Goal: Find specific page/section: Find specific page/section

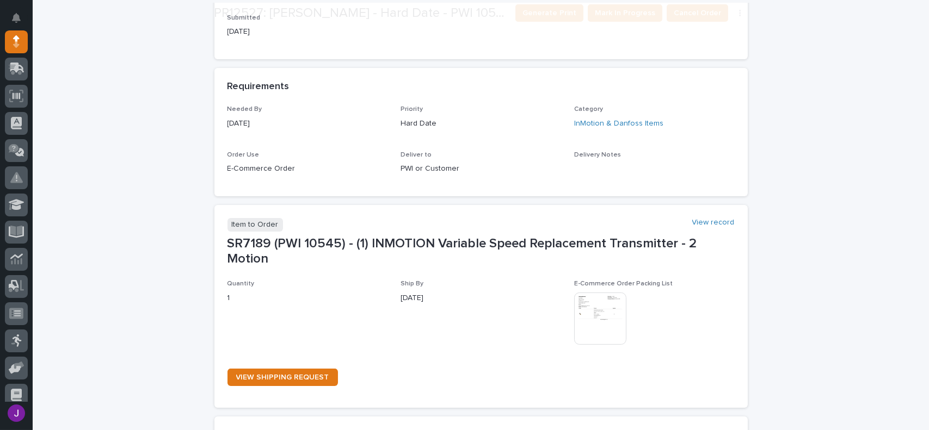
scroll to position [381, 0]
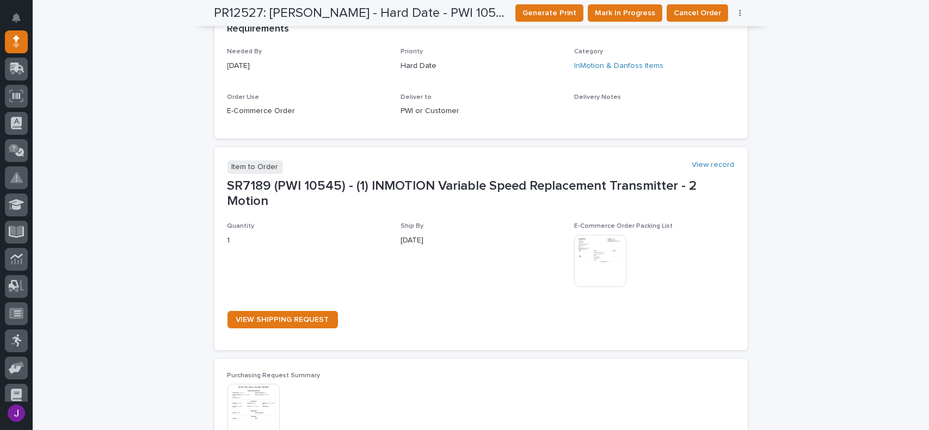
click at [594, 274] on img at bounding box center [600, 261] width 52 height 52
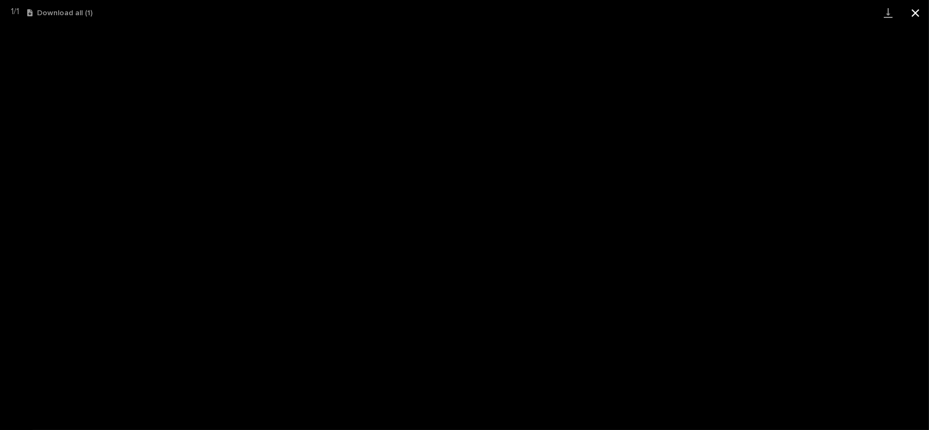
click at [913, 13] on button "Close gallery" at bounding box center [914, 13] width 27 height 26
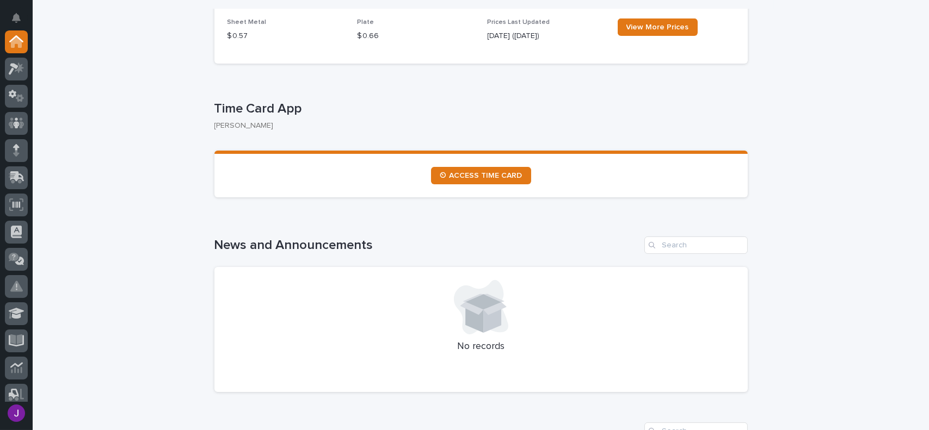
scroll to position [544, 0]
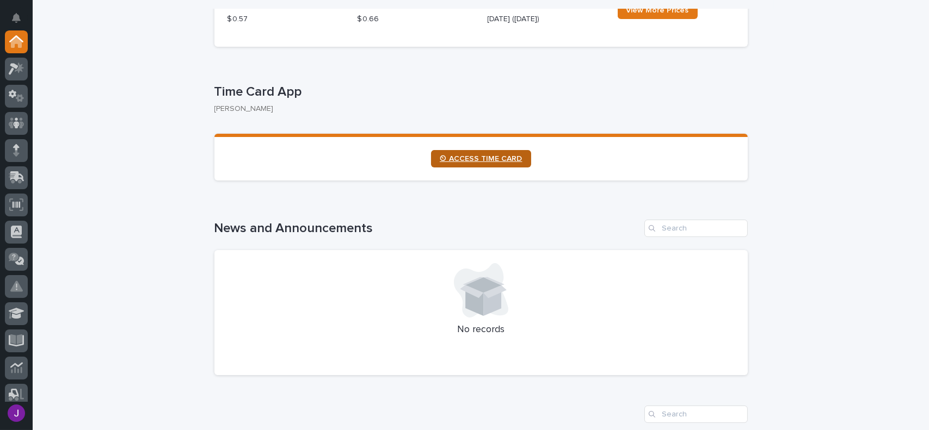
click at [445, 154] on link "⏲ ACCESS TIME CARD" at bounding box center [481, 158] width 100 height 17
